Goal: Task Accomplishment & Management: Complete application form

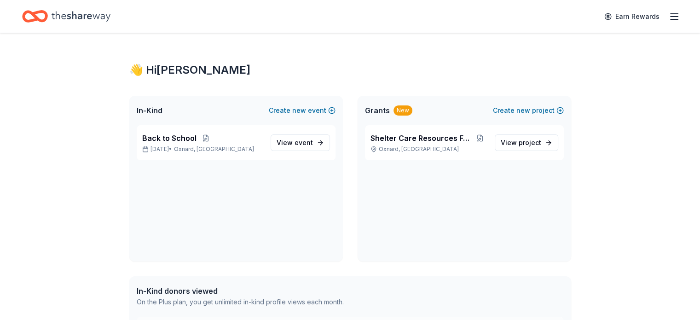
click at [88, 14] on icon "Home" at bounding box center [81, 16] width 59 height 19
click at [331, 106] on button "Create new event" at bounding box center [302, 110] width 67 height 11
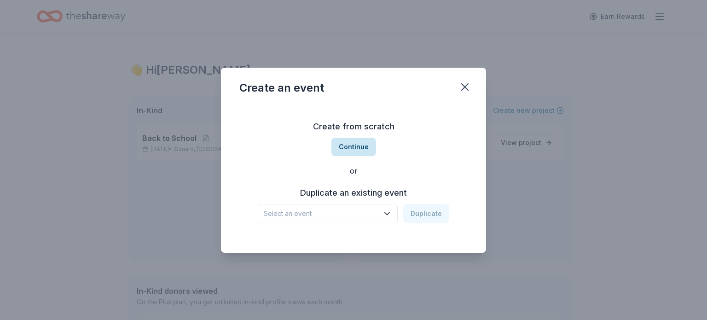
click at [353, 143] on button "Continue" at bounding box center [353, 147] width 45 height 18
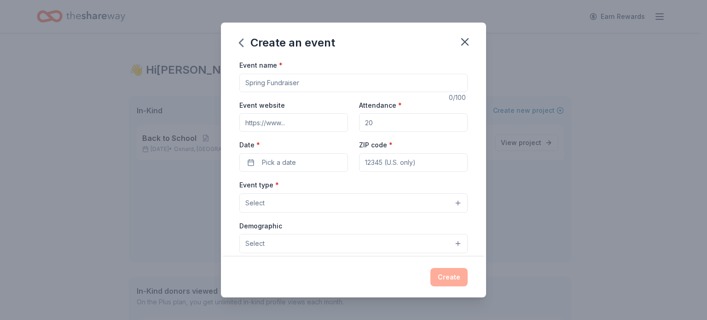
click at [300, 81] on input "Event name *" at bounding box center [353, 83] width 228 height 18
type input "Halloween Coats and Costumes"
click at [300, 121] on input "Event website" at bounding box center [293, 122] width 109 height 18
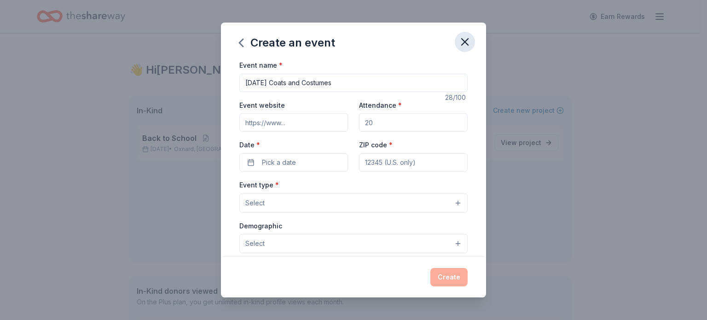
click at [461, 44] on icon "button" at bounding box center [464, 41] width 13 height 13
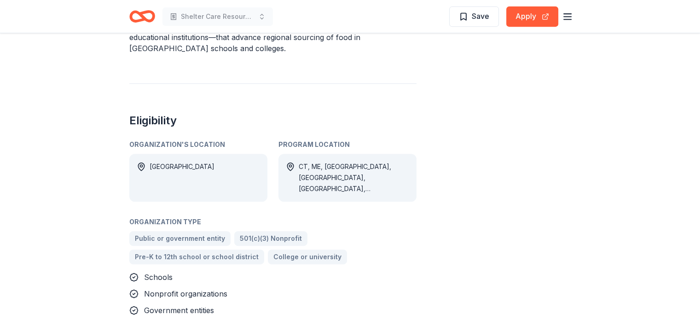
scroll to position [271, 0]
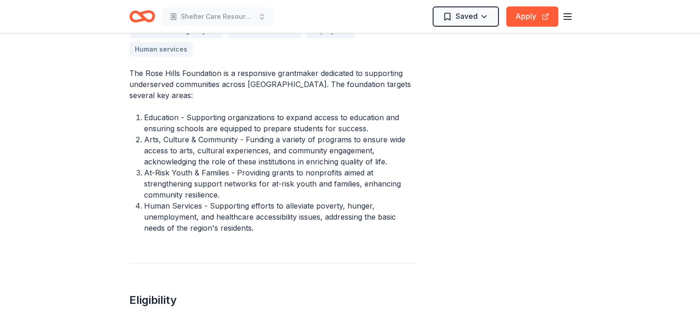
scroll to position [153, 0]
